Goal: Task Accomplishment & Management: Complete application form

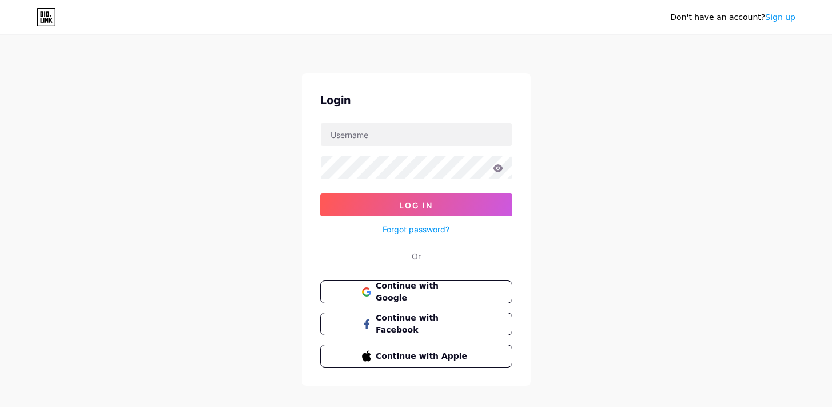
click at [780, 18] on link "Sign up" at bounding box center [780, 17] width 30 height 9
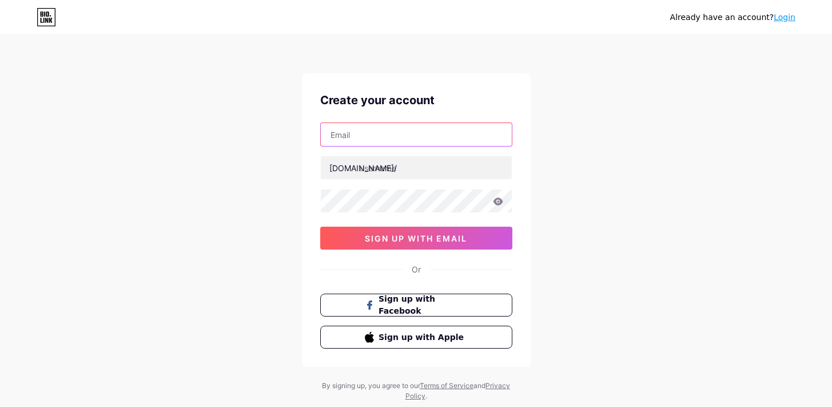
click at [383, 131] on input "text" at bounding box center [416, 134] width 191 height 23
type input "[EMAIL_ADDRESS][DOMAIN_NAME]"
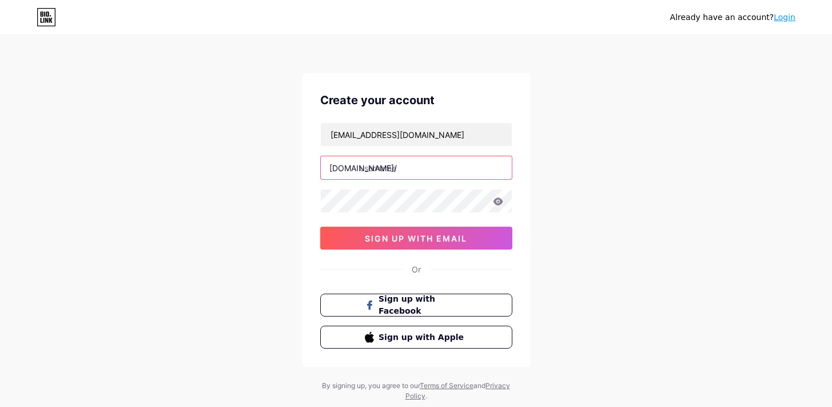
click at [395, 172] on input "text" at bounding box center [416, 167] width 191 height 23
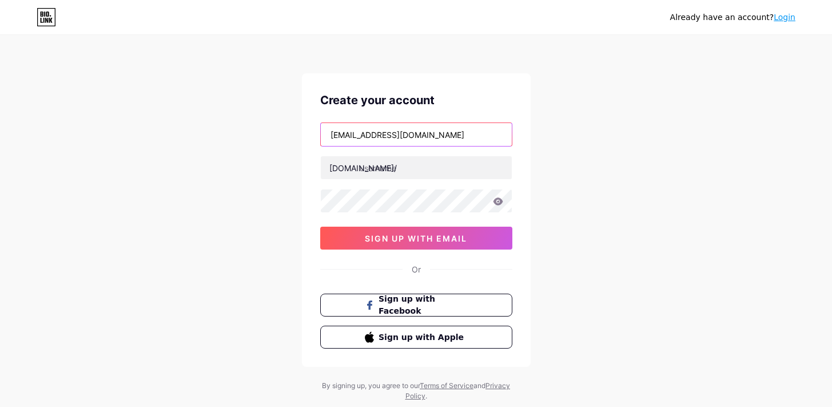
drag, startPoint x: 404, startPoint y: 136, endPoint x: 309, endPoint y: 134, distance: 94.4
click at [309, 134] on div "Create your account [EMAIL_ADDRESS][DOMAIN_NAME] [DOMAIN_NAME]/ 0cAFcWeA4TnmnmU…" at bounding box center [416, 219] width 229 height 293
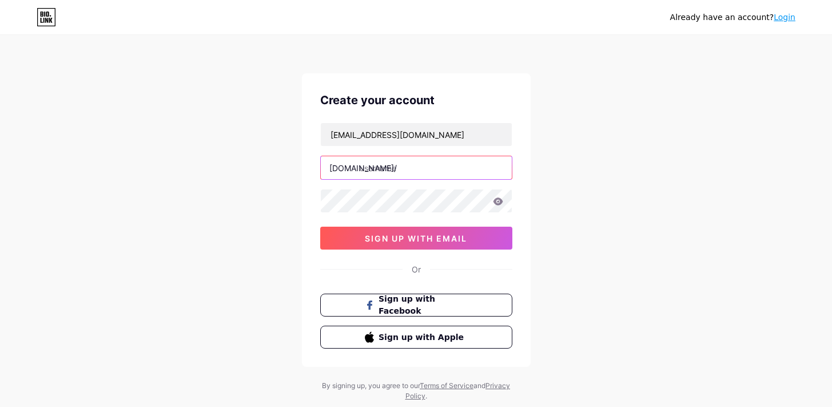
click at [398, 174] on input "text" at bounding box center [416, 167] width 191 height 23
paste input "ekspertkaodkariery"
type input "ekspertkaodkariery"
click at [185, 206] on div "Already have an account? Login Create your account [EMAIL_ADDRESS][DOMAIN_NAME]…" at bounding box center [416, 219] width 832 height 438
click at [191, 219] on div "Already have an account? Login Create your account [EMAIL_ADDRESS][DOMAIN_NAME]…" at bounding box center [416, 219] width 832 height 438
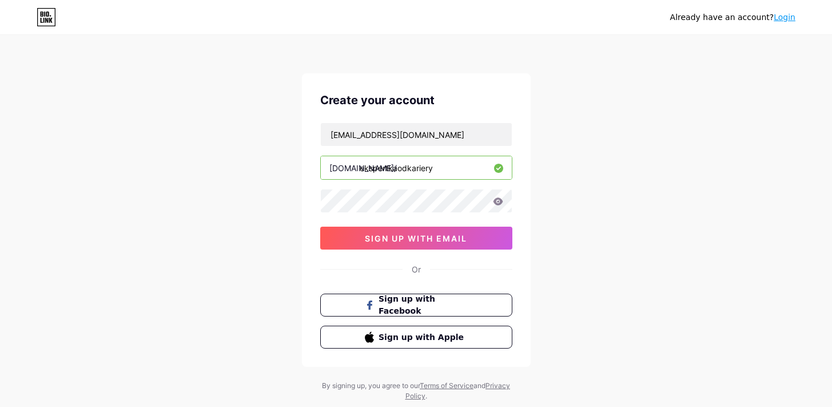
click at [501, 201] on icon at bounding box center [498, 200] width 10 height 7
click at [437, 140] on input "[EMAIL_ADDRESS][DOMAIN_NAME]" at bounding box center [416, 134] width 191 height 23
click at [439, 237] on span "sign up with email" at bounding box center [416, 238] width 102 height 10
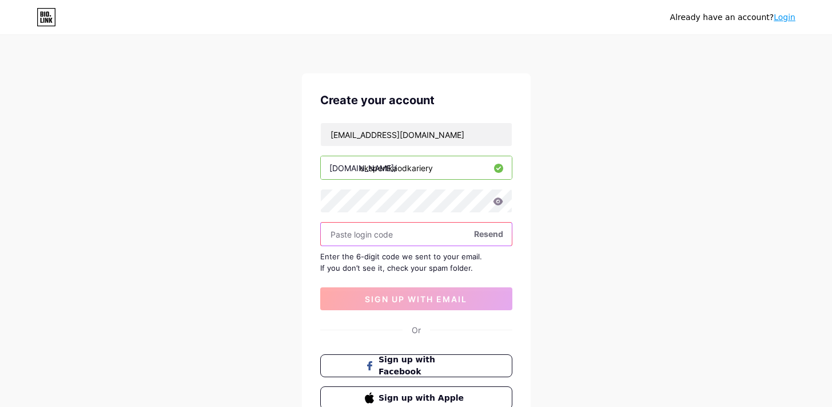
paste input "688288"
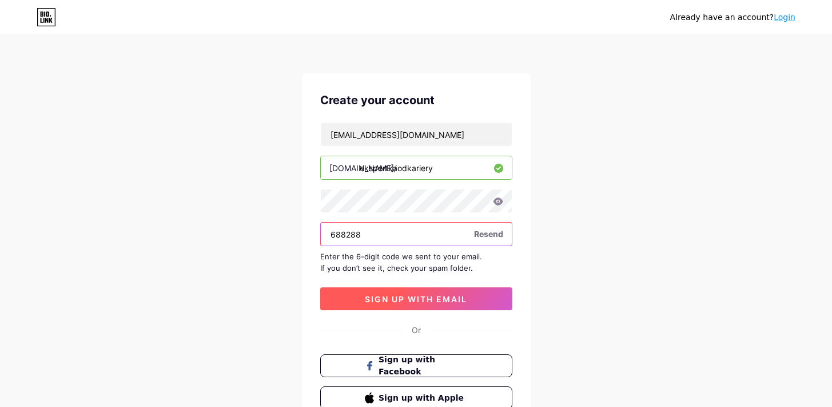
type input "688288"
click at [427, 295] on span "sign up with email" at bounding box center [416, 299] width 102 height 10
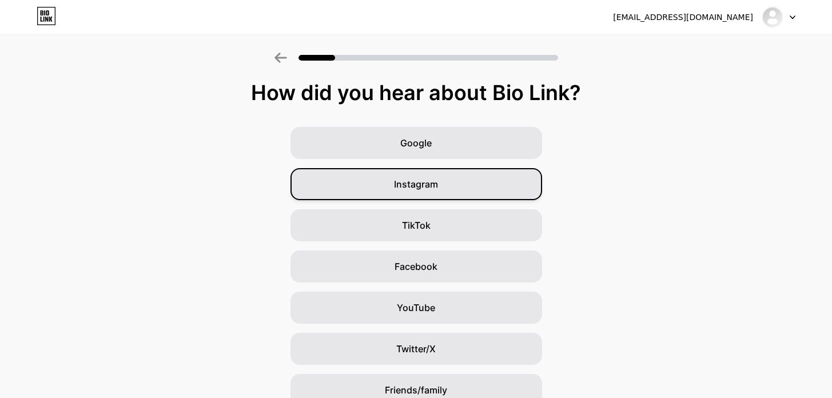
click at [500, 192] on div "Instagram" at bounding box center [417, 184] width 252 height 32
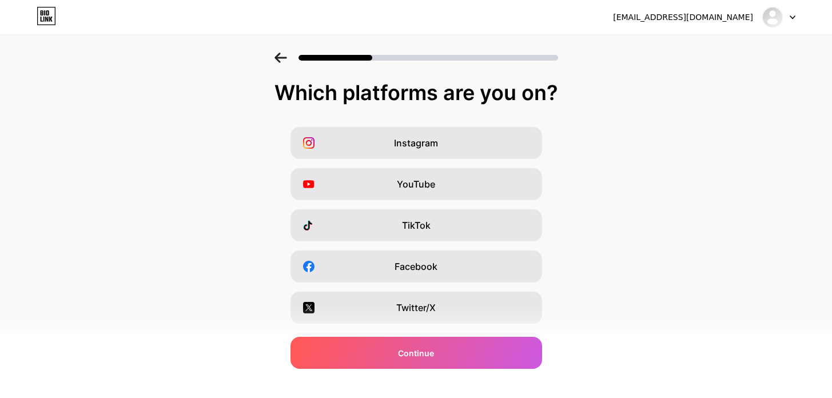
scroll to position [152, 0]
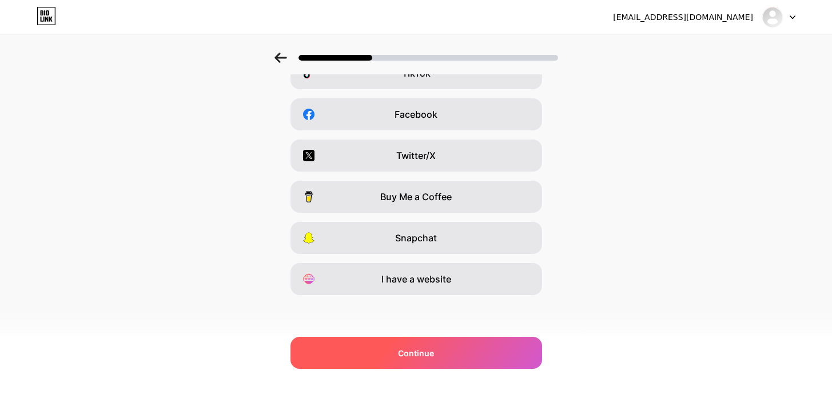
click at [498, 352] on div "Continue" at bounding box center [417, 353] width 252 height 32
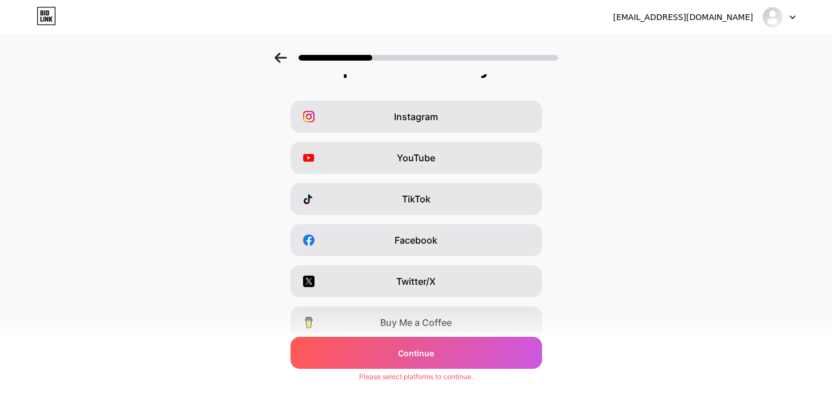
scroll to position [0, 0]
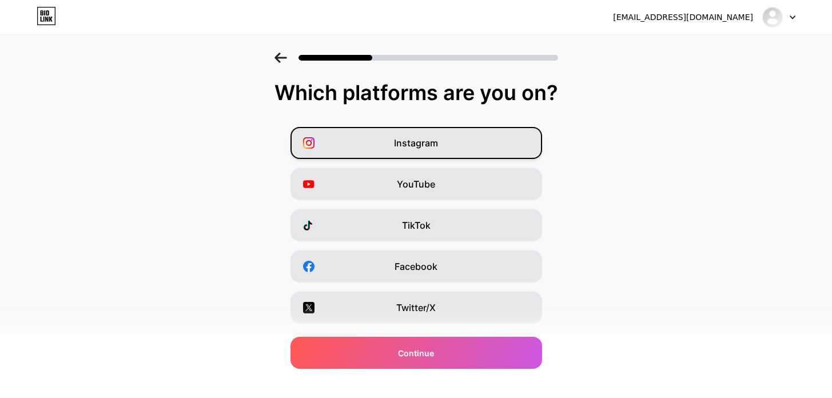
click at [493, 145] on div "Instagram" at bounding box center [417, 143] width 252 height 32
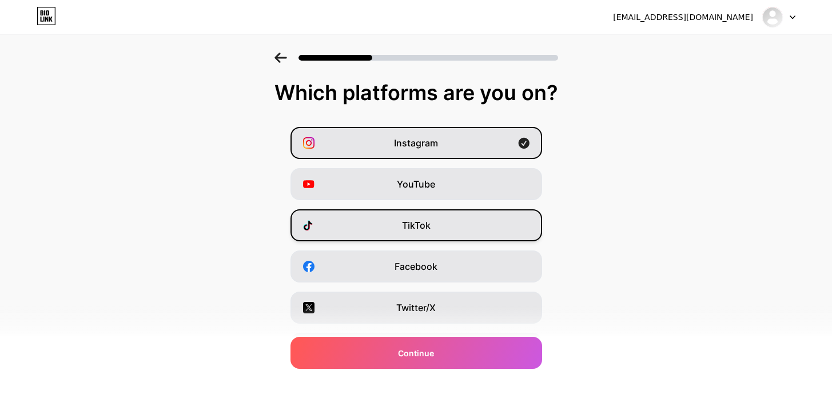
click at [470, 223] on div "TikTok" at bounding box center [417, 225] width 252 height 32
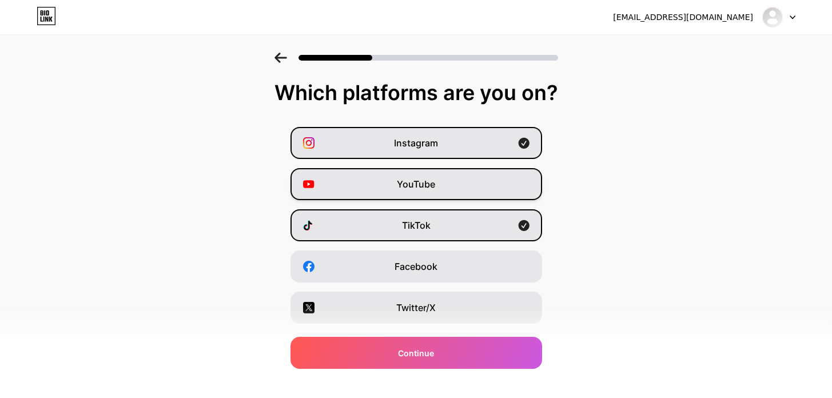
click at [507, 177] on div "YouTube" at bounding box center [417, 184] width 252 height 32
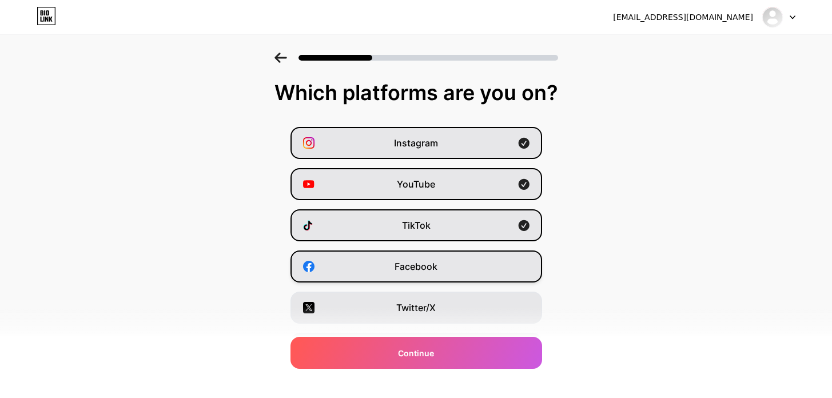
click at [486, 267] on div "Facebook" at bounding box center [417, 267] width 252 height 32
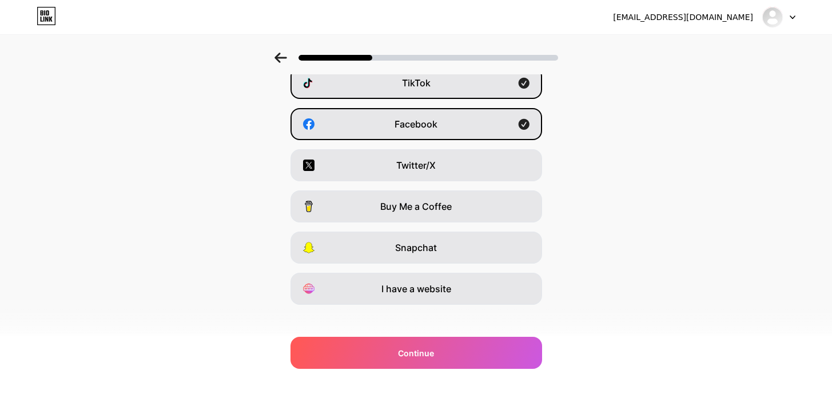
scroll to position [152, 0]
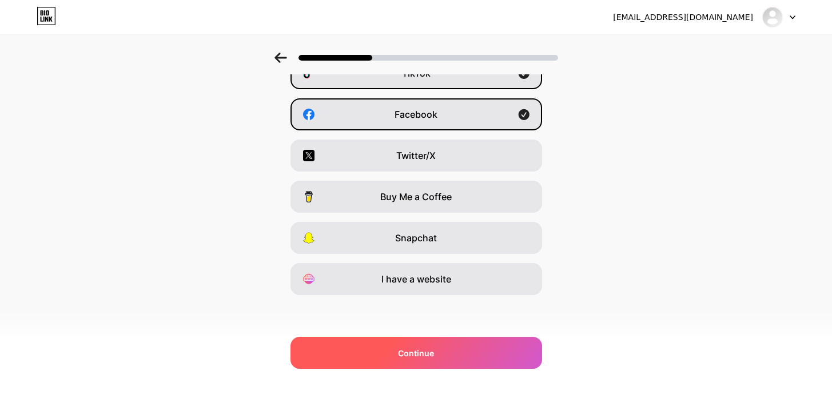
click at [477, 352] on div "Continue" at bounding box center [417, 353] width 252 height 32
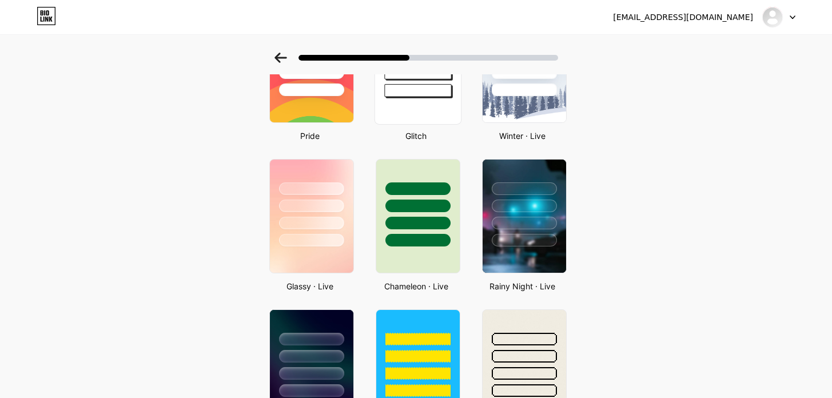
scroll to position [275, 5]
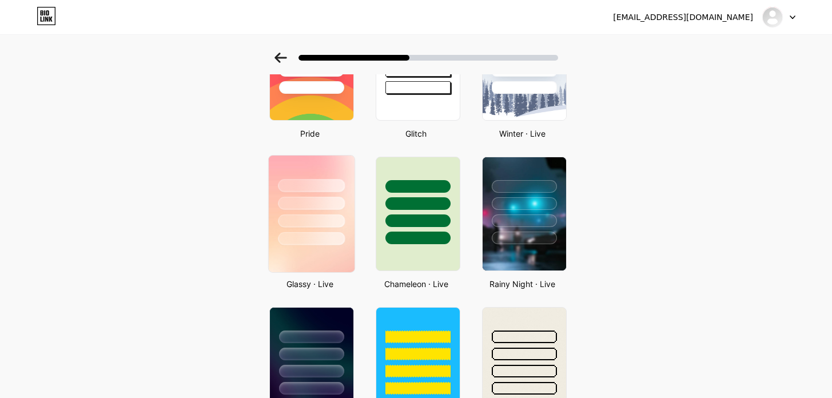
click at [302, 250] on img at bounding box center [311, 214] width 86 height 117
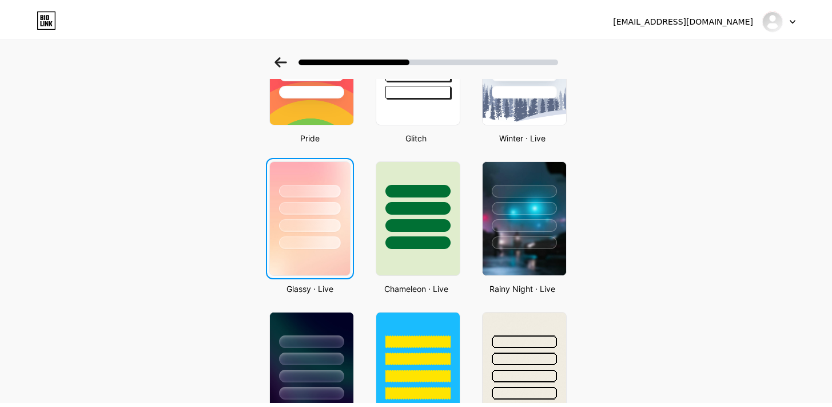
scroll to position [0, 0]
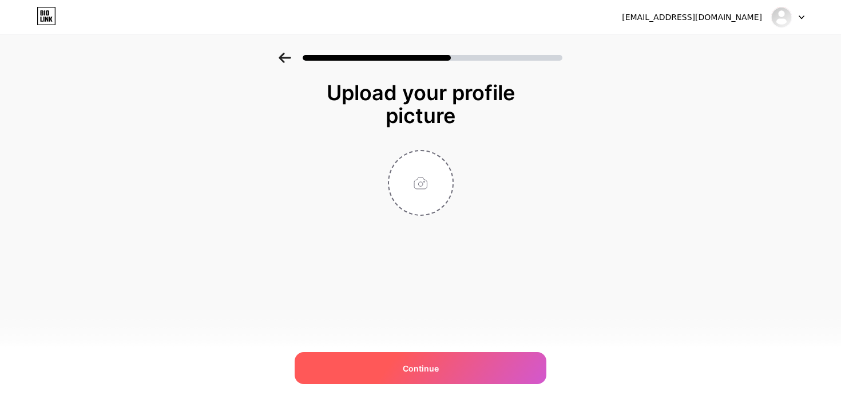
click at [427, 372] on span "Continue" at bounding box center [421, 368] width 36 height 12
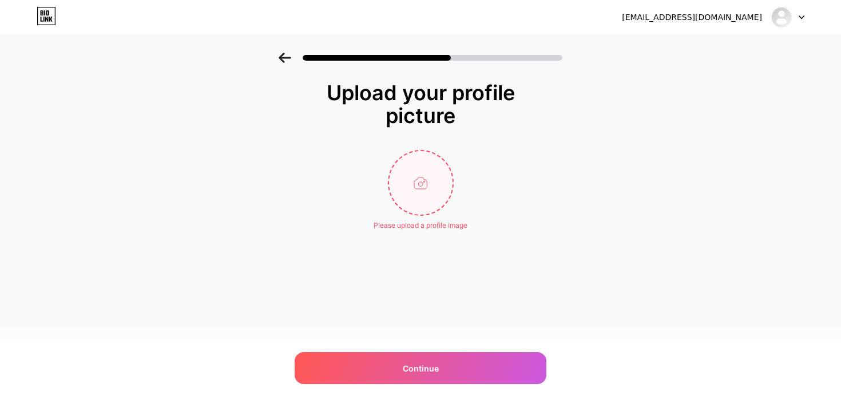
click at [428, 186] on input "file" at bounding box center [420, 182] width 63 height 63
click at [427, 192] on input "file" at bounding box center [420, 182] width 63 height 63
type input "C:\fakepath\Marlena_Faerber_Jolanta_wizerunkowa001 (1).jpg"
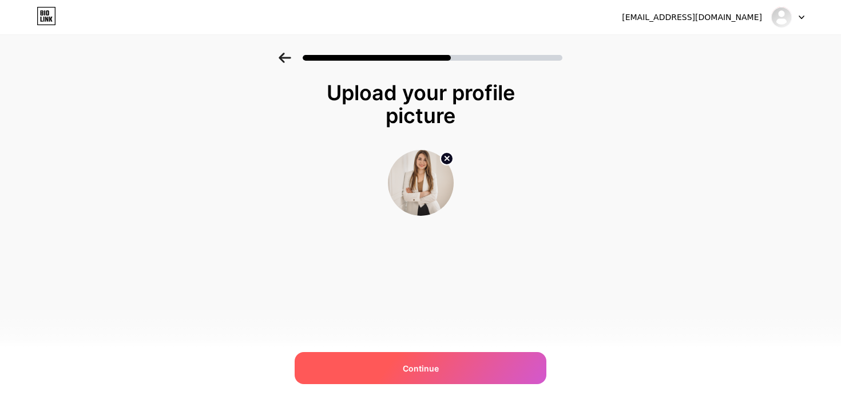
click at [430, 374] on span "Continue" at bounding box center [421, 368] width 36 height 12
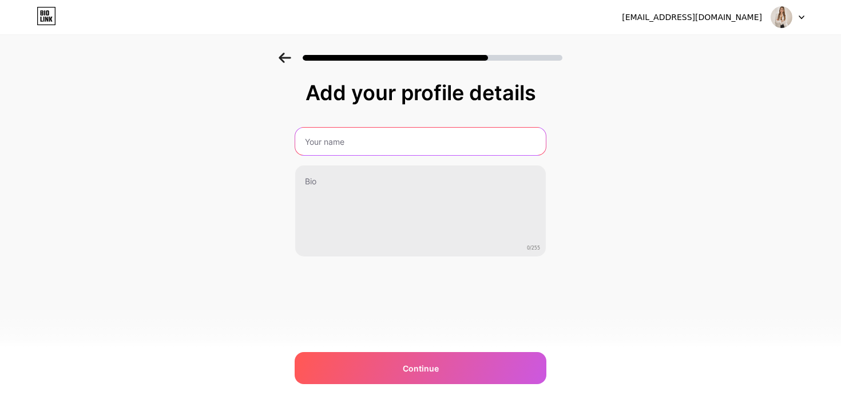
click at [432, 137] on input "text" at bounding box center [420, 141] width 251 height 27
click at [432, 137] on input "text" at bounding box center [420, 141] width 253 height 27
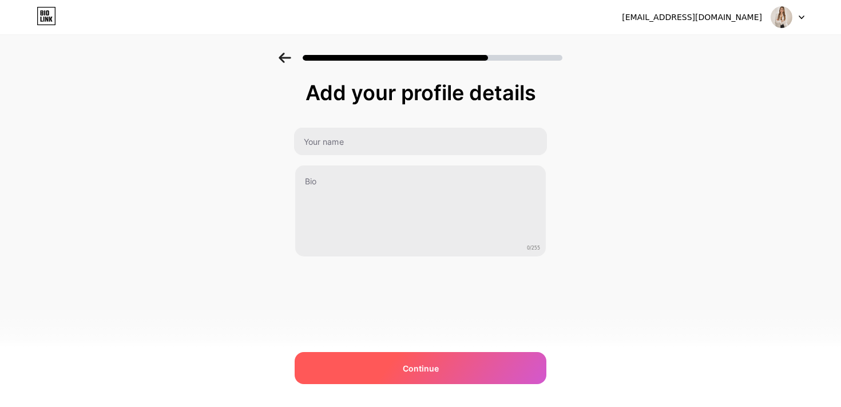
click at [408, 367] on span "Continue" at bounding box center [421, 368] width 36 height 12
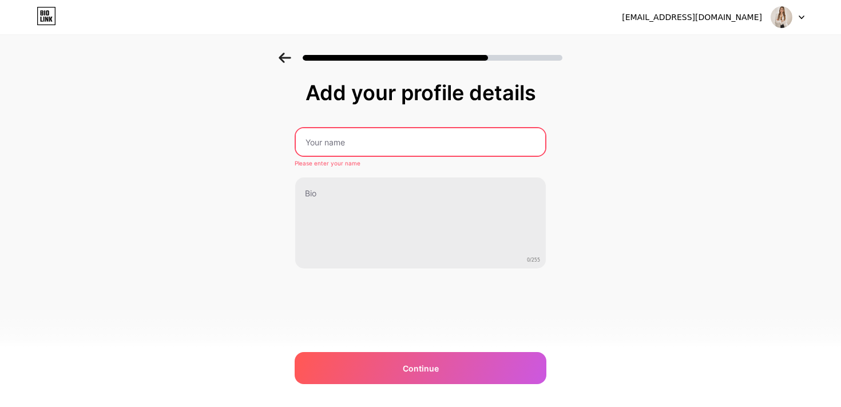
click at [376, 149] on input "text" at bounding box center [420, 141] width 249 height 27
click at [376, 149] on input "text" at bounding box center [421, 141] width 252 height 27
click at [376, 145] on input "text" at bounding box center [421, 141] width 252 height 27
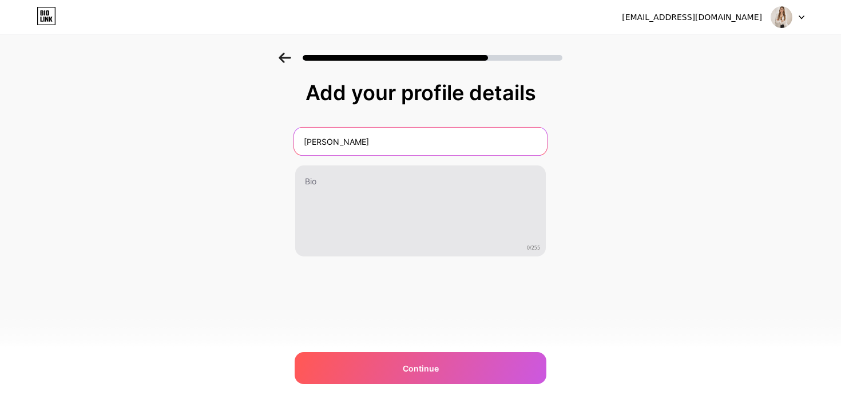
type input "[PERSON_NAME]"
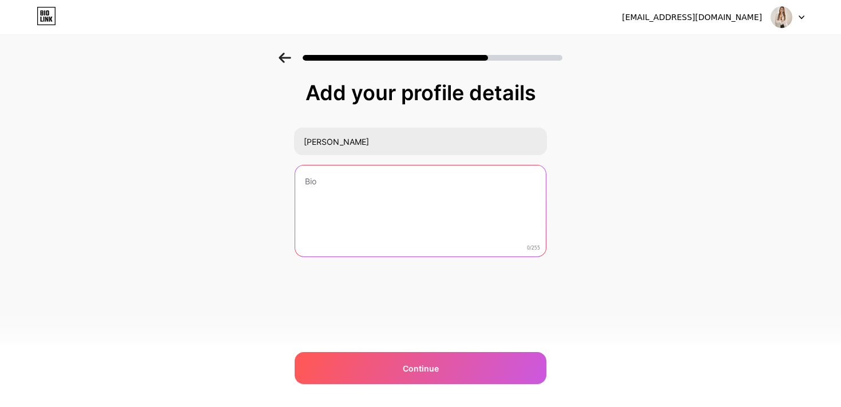
click at [386, 205] on textarea at bounding box center [420, 211] width 251 height 92
click at [396, 194] on textarea "To enrich screen reader interactions, please activate Accessibility in Grammarl…" at bounding box center [420, 211] width 253 height 93
click at [402, 185] on textarea "To enrich screen reader interactions, please activate Accessibility in Grammarl…" at bounding box center [420, 211] width 253 height 93
click at [418, 186] on textarea "To enrich screen reader interactions, please activate Accessibility in Grammarl…" at bounding box center [420, 211] width 253 height 93
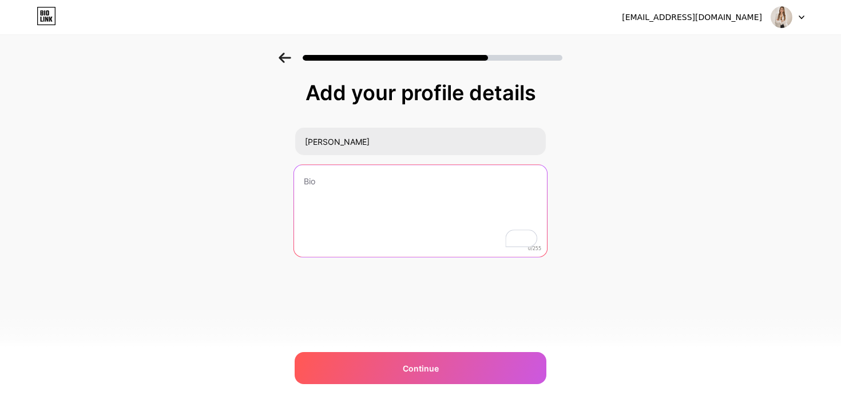
click at [414, 182] on textarea "To enrich screen reader interactions, please activate Accessibility in Grammarl…" at bounding box center [420, 211] width 253 height 93
click at [430, 182] on textarea "To enrich screen reader interactions, please activate Accessibility in Grammarl…" at bounding box center [420, 211] width 253 height 93
click at [404, 188] on textarea "To enrich screen reader interactions, please activate Accessibility in Grammarl…" at bounding box center [420, 211] width 253 height 93
click at [420, 188] on textarea "To enrich screen reader interactions, please activate Accessibility in Grammarl…" at bounding box center [420, 211] width 253 height 93
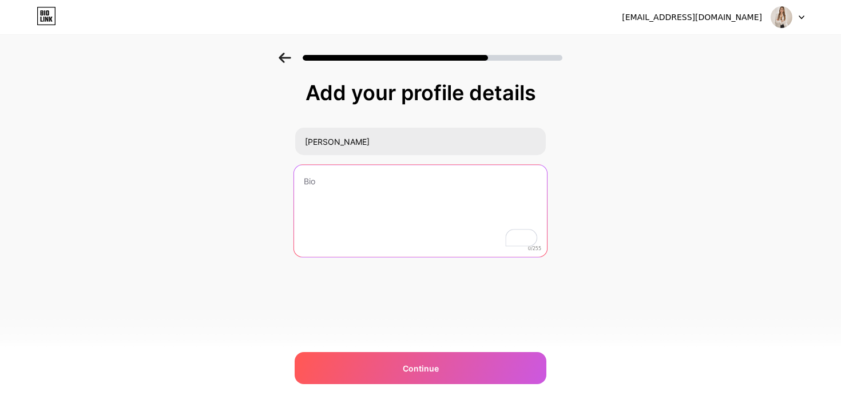
click at [374, 184] on textarea "To enrich screen reader interactions, please activate Accessibility in Grammarl…" at bounding box center [420, 211] width 253 height 93
paste textarea "[Imie i nazwisko] | [PERSON_NAME] | Rozwój | Rekrutacja"
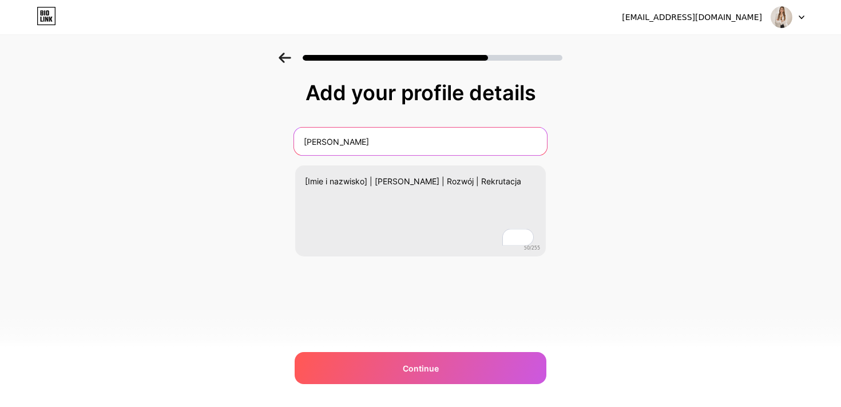
drag, startPoint x: 378, startPoint y: 142, endPoint x: 281, endPoint y: 140, distance: 97.3
click at [281, 140] on div "Add your profile details [PERSON_NAME] [[PERSON_NAME] i nazwisko] | [PERSON_NAM…" at bounding box center [420, 183] width 841 height 261
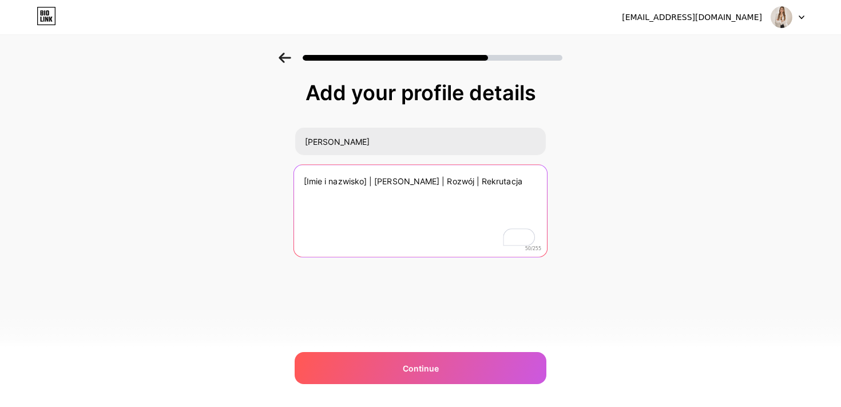
drag, startPoint x: 367, startPoint y: 181, endPoint x: 263, endPoint y: 181, distance: 103.5
click at [263, 181] on div "Add your profile details [PERSON_NAME] [[PERSON_NAME] i nazwisko] | [PERSON_NAM…" at bounding box center [420, 183] width 841 height 261
paste textarea "[PERSON_NAME]"
click at [395, 220] on textarea "[PERSON_NAME] | Kariera | Rozwój | Rekrutacja" at bounding box center [420, 211] width 253 height 93
click at [372, 177] on textarea "[PERSON_NAME] | Kariera | Rozwój | Rekrutacja" at bounding box center [420, 211] width 253 height 93
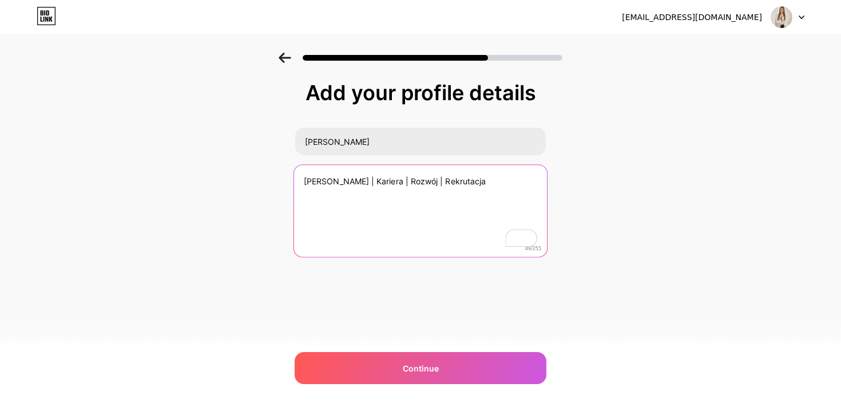
type textarea "[PERSON_NAME] | Kariera | Rozwój | Rekrutacja"
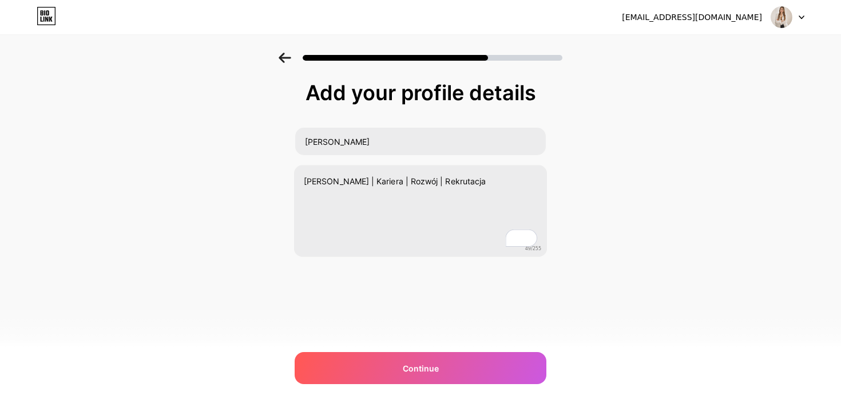
click at [636, 179] on div "Add your profile details [PERSON_NAME] [PERSON_NAME] | Kariera | Rozwój | Rekru…" at bounding box center [420, 183] width 841 height 261
click at [619, 193] on div "Add your profile details [PERSON_NAME] [PERSON_NAME] | Kariera | Rozwój | Rekru…" at bounding box center [420, 183] width 841 height 261
click at [621, 201] on div "Add your profile details [PERSON_NAME] [PERSON_NAME] | Kariera | Rozwój | Rekru…" at bounding box center [420, 183] width 841 height 261
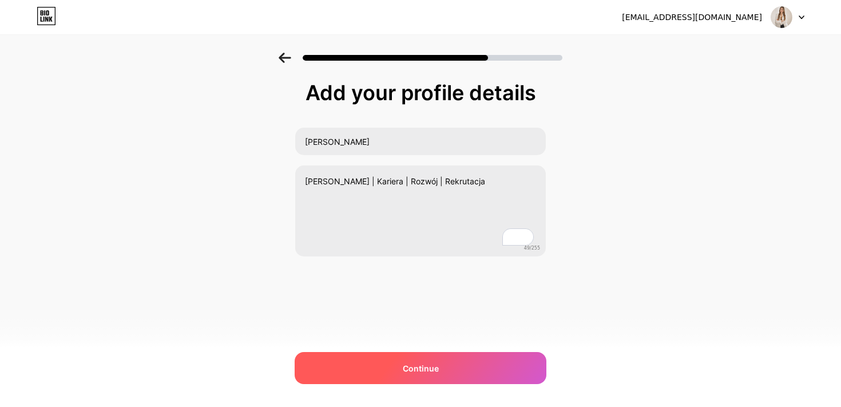
click at [387, 372] on div "Continue" at bounding box center [421, 368] width 252 height 32
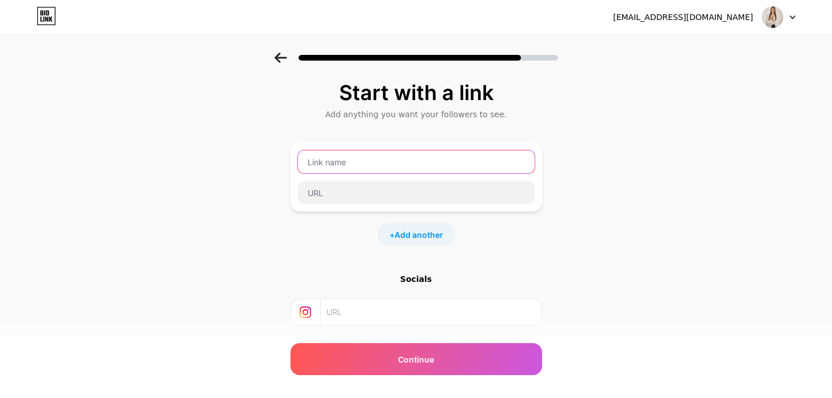
click at [400, 157] on input "text" at bounding box center [416, 161] width 237 height 23
click at [394, 162] on input "text" at bounding box center [416, 161] width 237 height 23
click at [413, 163] on input "text" at bounding box center [416, 161] width 237 height 23
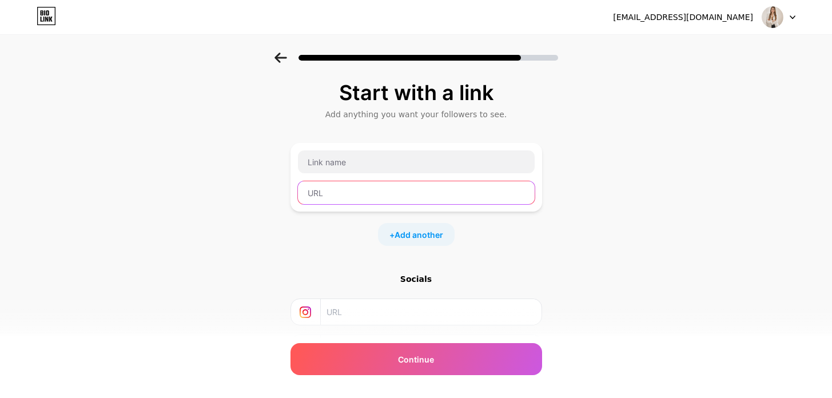
click at [387, 191] on input "text" at bounding box center [416, 192] width 237 height 23
click at [571, 177] on div "Start with a link Add anything you want your followers to see. + Add another So…" at bounding box center [416, 254] width 832 height 402
click at [616, 129] on div "Start with a link Add anything you want your followers to see. + Add another So…" at bounding box center [416, 254] width 832 height 402
click at [621, 132] on div "Start with a link Add anything you want your followers to see. + Add another So…" at bounding box center [416, 254] width 832 height 402
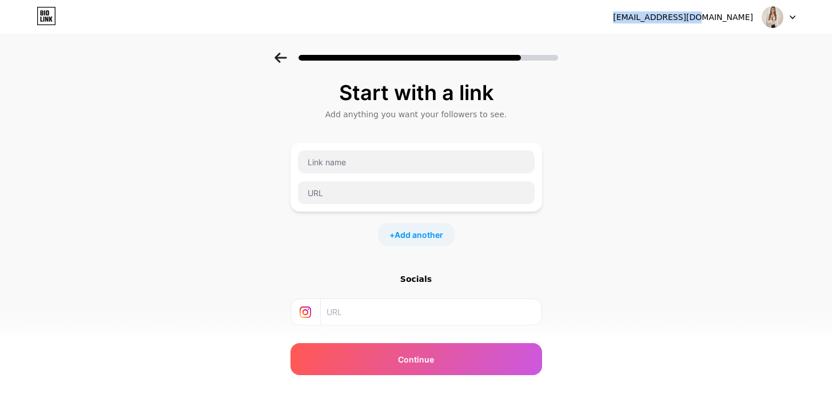
drag, startPoint x: 628, startPoint y: 16, endPoint x: 706, endPoint y: 17, distance: 77.8
click at [706, 17] on div "[EMAIL_ADDRESS][DOMAIN_NAME] Logout" at bounding box center [416, 17] width 832 height 21
copy div "ekspertkaodkariery"
click at [357, 311] on input "text" at bounding box center [431, 312] width 208 height 26
paste input "[URL][DOMAIN_NAME]"
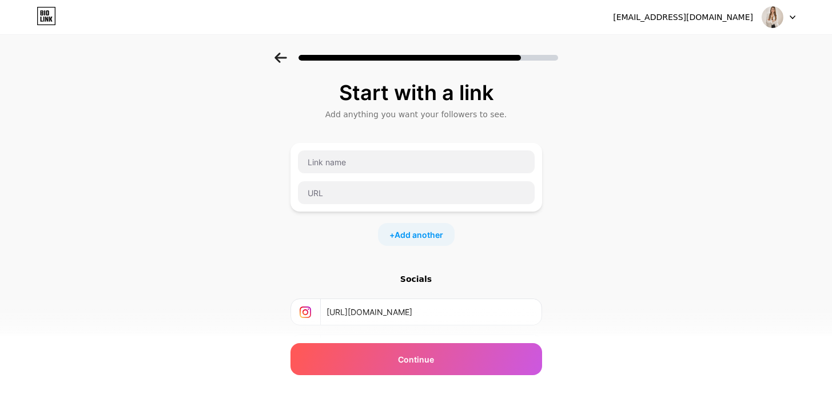
type input "[URL][DOMAIN_NAME]"
click at [589, 213] on div "Start with a link Add anything you want your followers to see. + Add another So…" at bounding box center [416, 254] width 832 height 402
click at [590, 234] on div "Start with a link Add anything you want your followers to see. + Add another So…" at bounding box center [416, 254] width 832 height 402
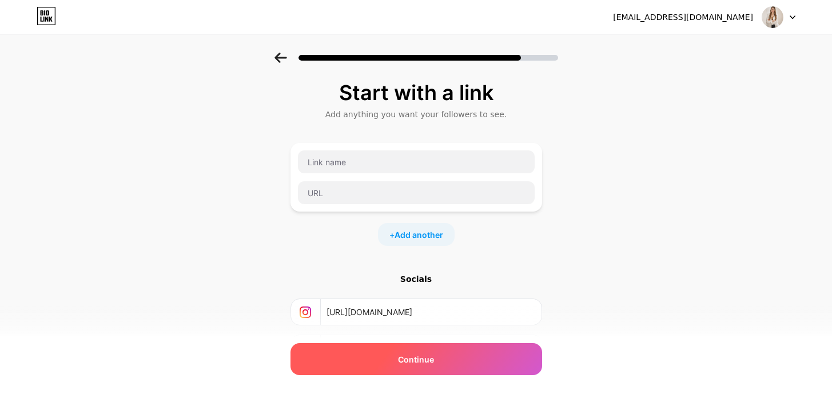
click at [448, 357] on div "Continue" at bounding box center [417, 359] width 252 height 32
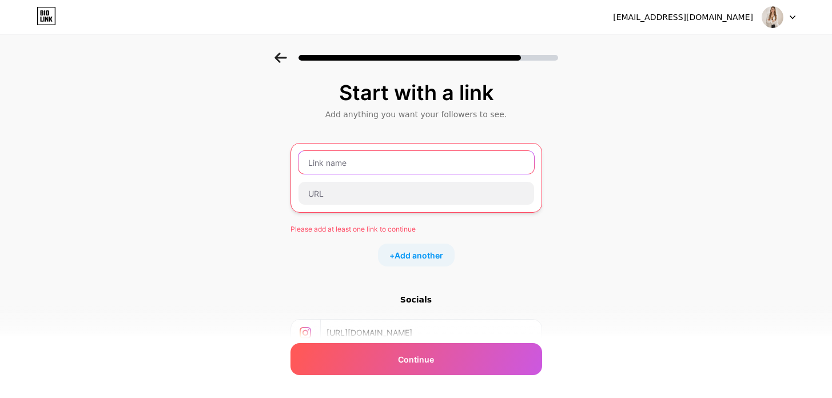
click at [443, 160] on input "text" at bounding box center [417, 162] width 236 height 23
click at [442, 166] on input "text" at bounding box center [417, 162] width 236 height 23
click at [468, 167] on input "text" at bounding box center [417, 162] width 236 height 23
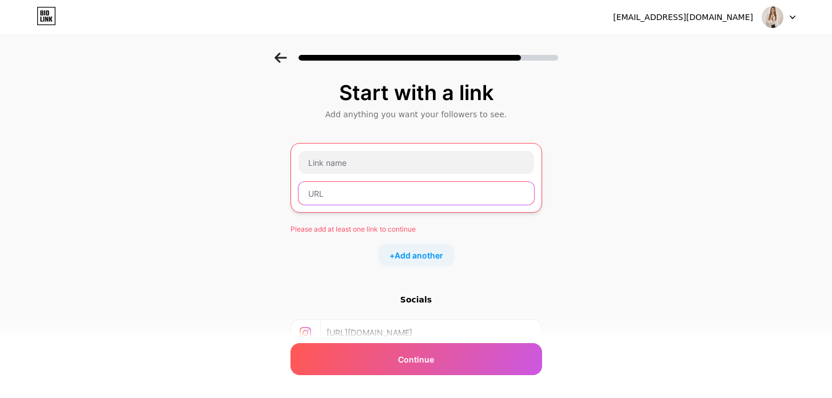
click at [448, 201] on input "text" at bounding box center [417, 193] width 236 height 23
click at [456, 175] on div at bounding box center [416, 177] width 237 height 55
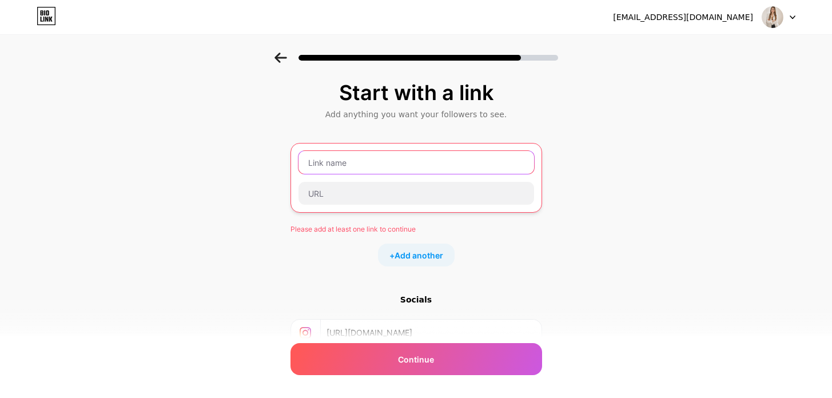
click at [455, 164] on input "text" at bounding box center [417, 162] width 236 height 23
click at [737, 18] on div "[EMAIL_ADDRESS][DOMAIN_NAME]" at bounding box center [683, 17] width 140 height 12
click at [793, 15] on icon at bounding box center [793, 17] width 6 height 4
click at [47, 22] on icon at bounding box center [46, 16] width 19 height 18
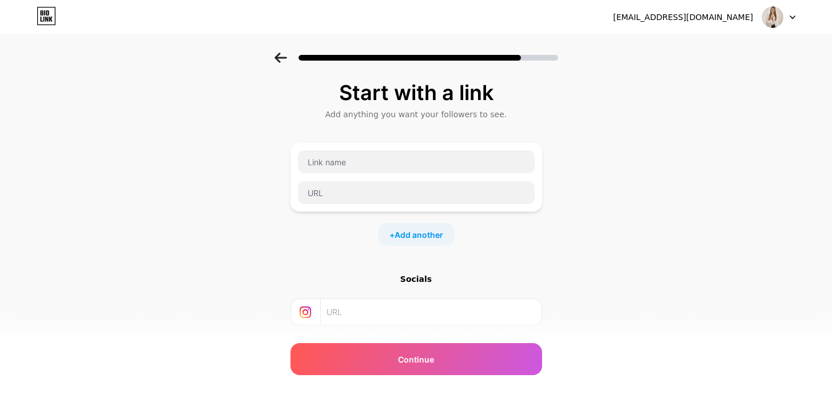
click at [788, 18] on div at bounding box center [779, 17] width 33 height 21
click at [744, 38] on li "Logout" at bounding box center [724, 46] width 142 height 31
